Goal: Transaction & Acquisition: Subscribe to service/newsletter

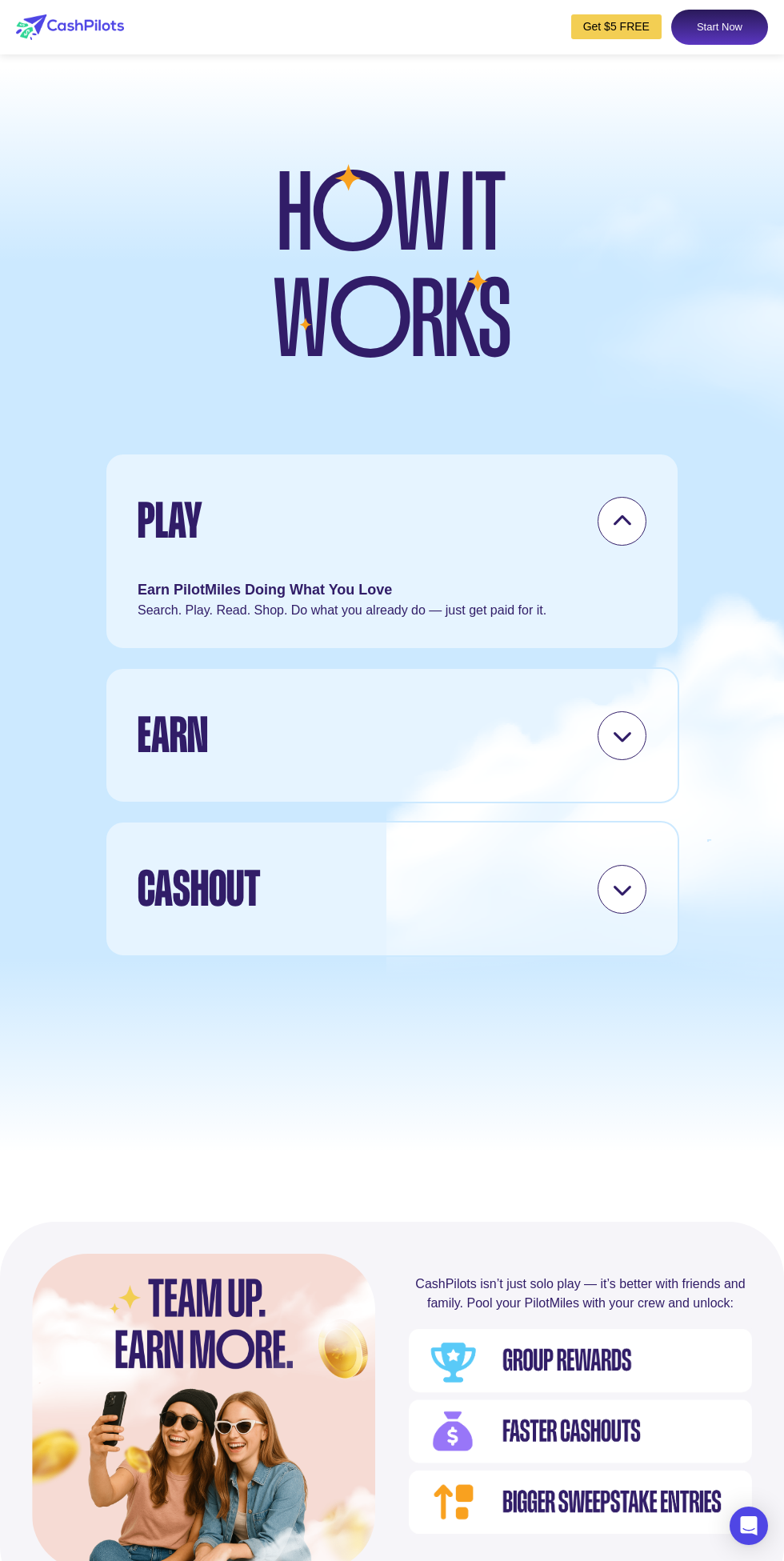
scroll to position [3762, 0]
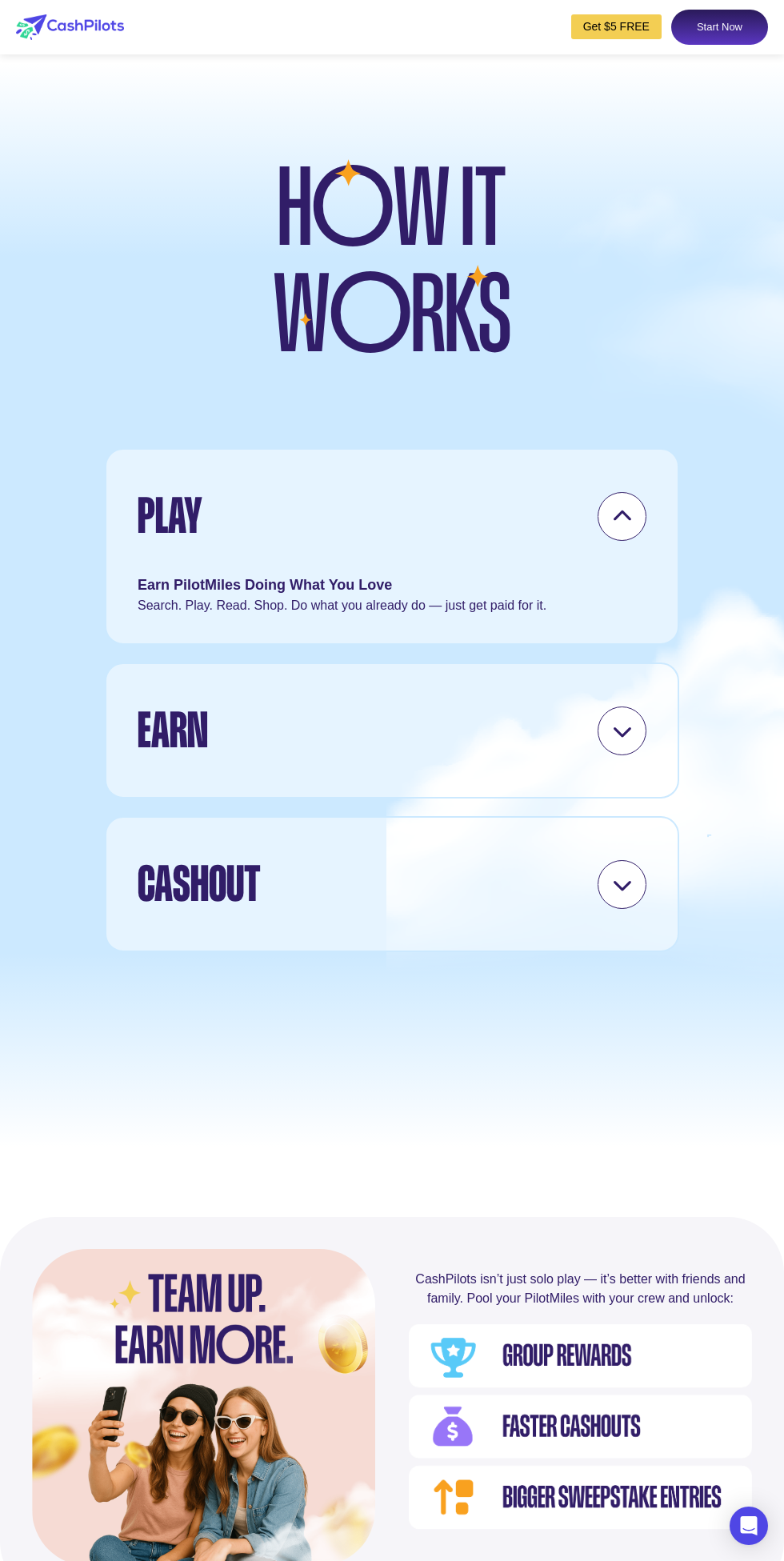
click at [638, 756] on div at bounding box center [621, 731] width 49 height 49
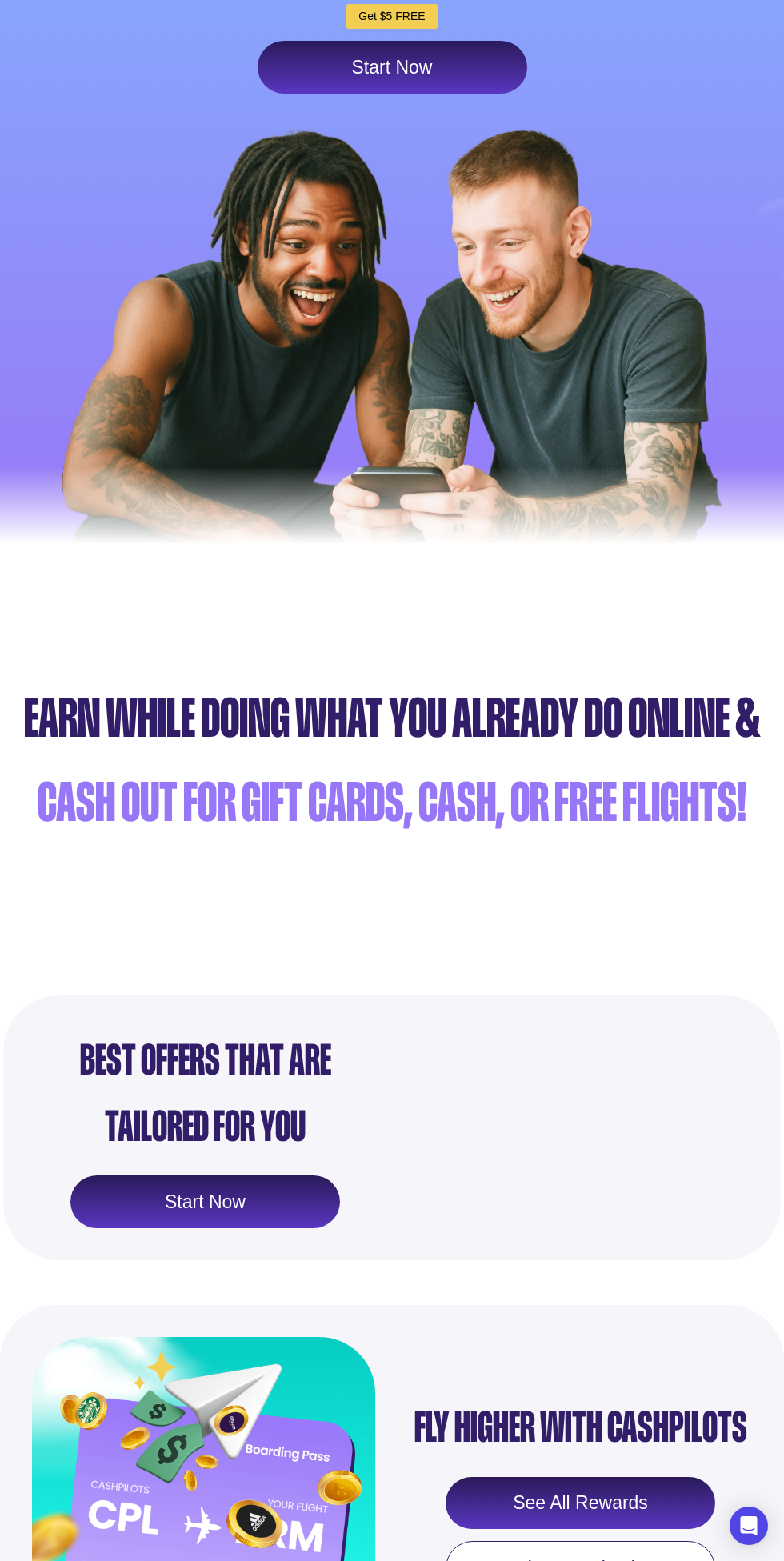
scroll to position [405, 0]
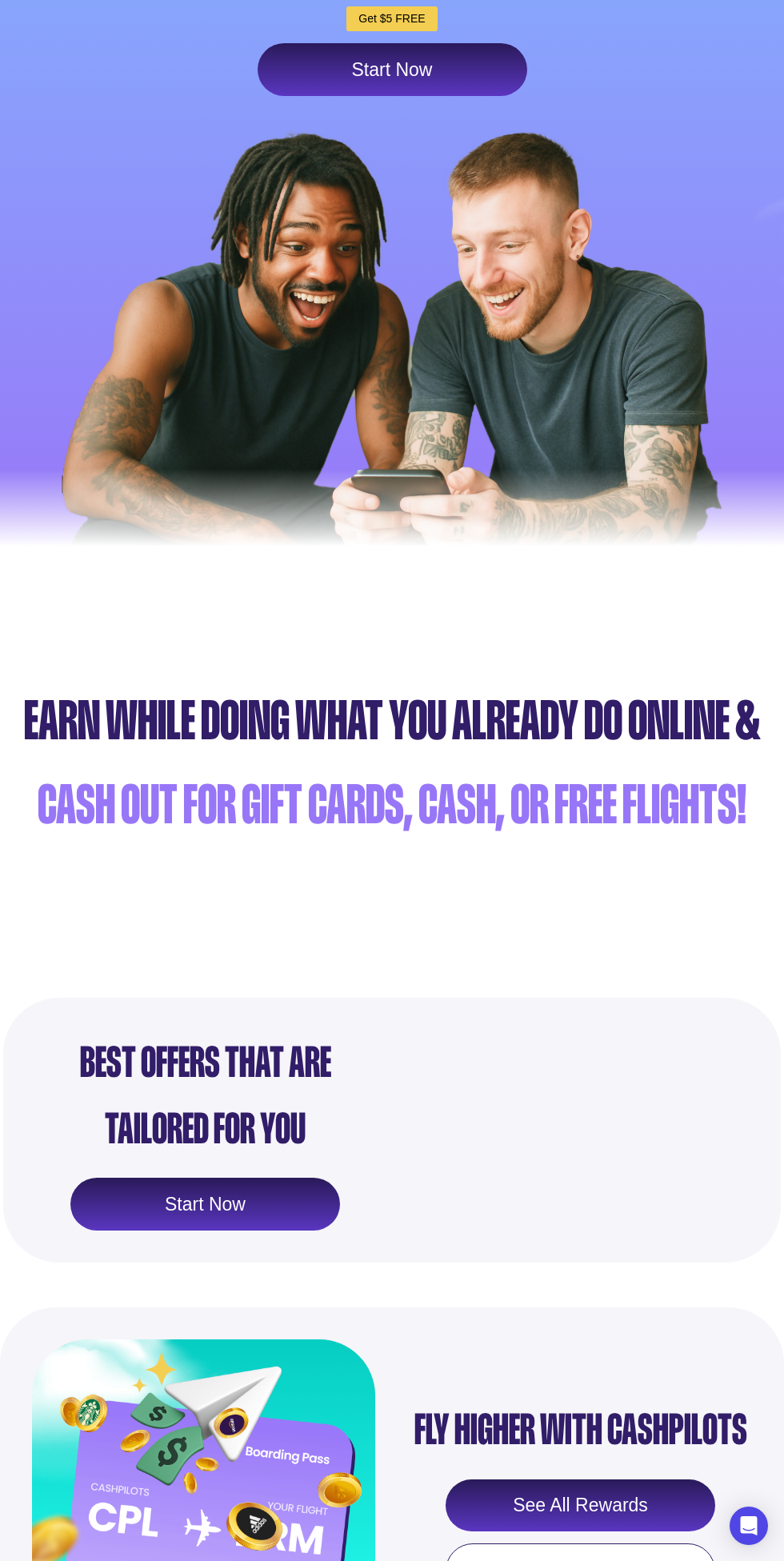
click at [442, 96] on link "Start Now" at bounding box center [392, 69] width 269 height 53
click at [429, 96] on link "Start Now" at bounding box center [392, 69] width 269 height 53
